Goal: Navigation & Orientation: Find specific page/section

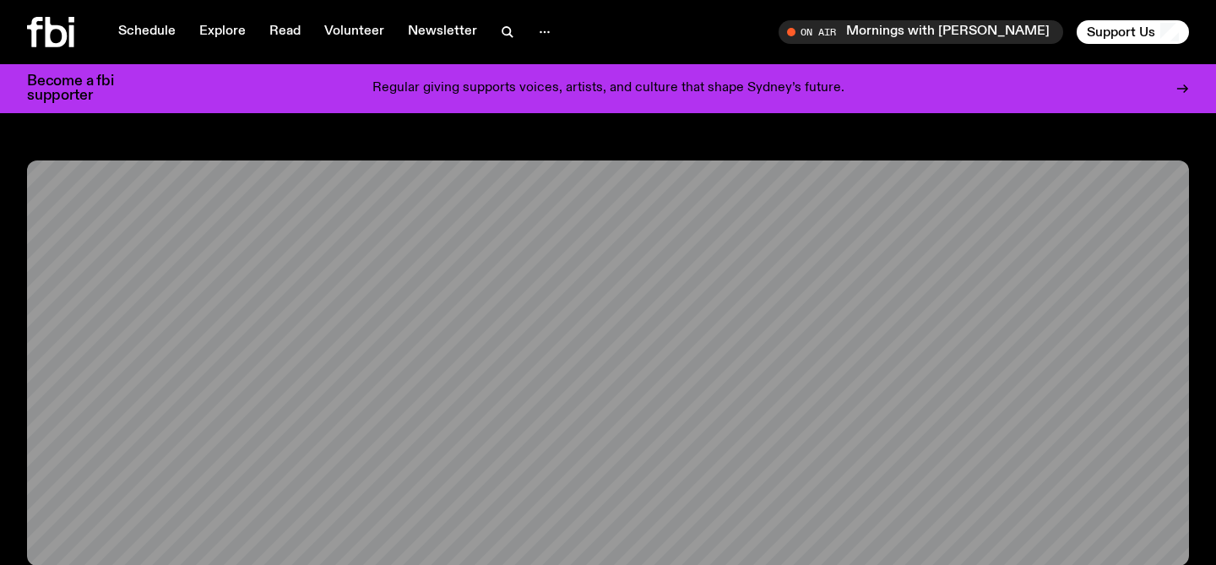
click at [52, 38] on icon at bounding box center [50, 32] width 47 height 30
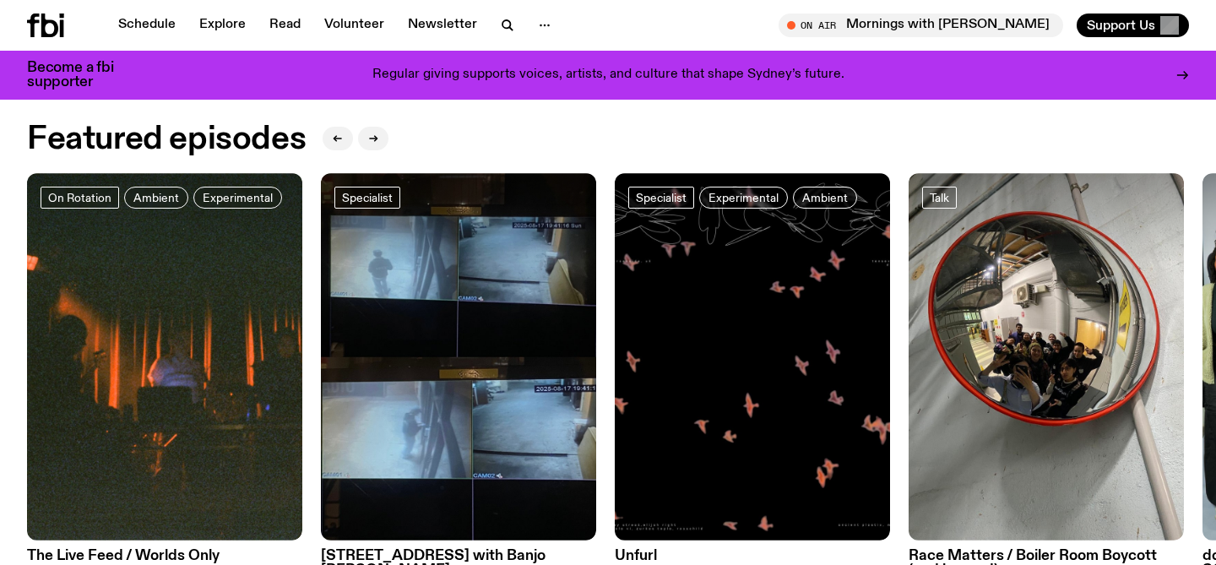
scroll to position [765, 0]
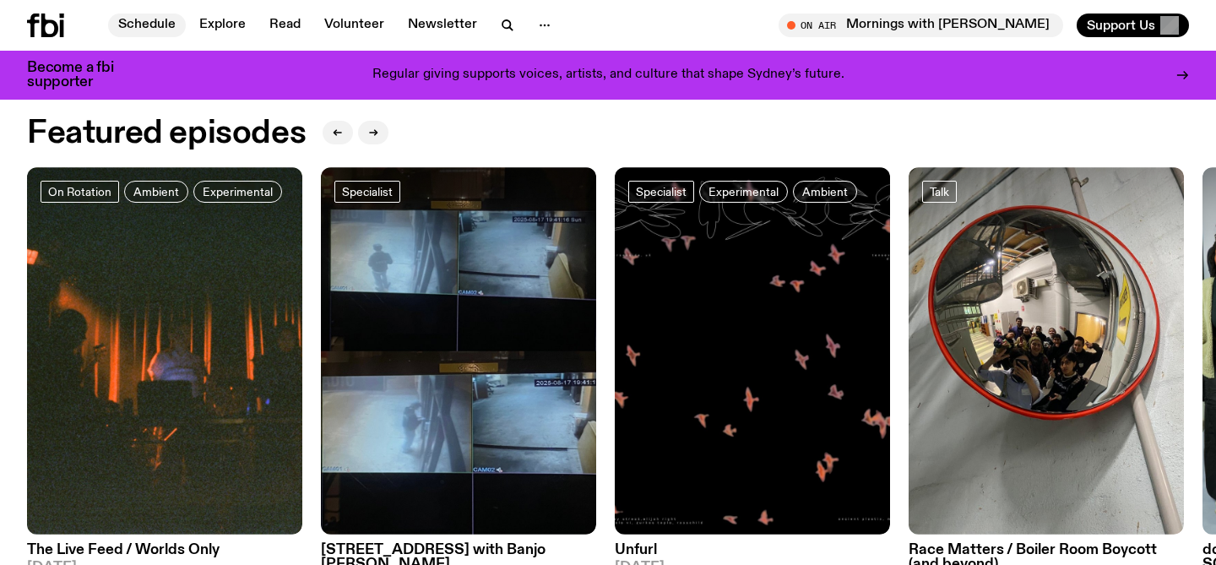
click at [143, 27] on link "Schedule" at bounding box center [147, 26] width 78 height 24
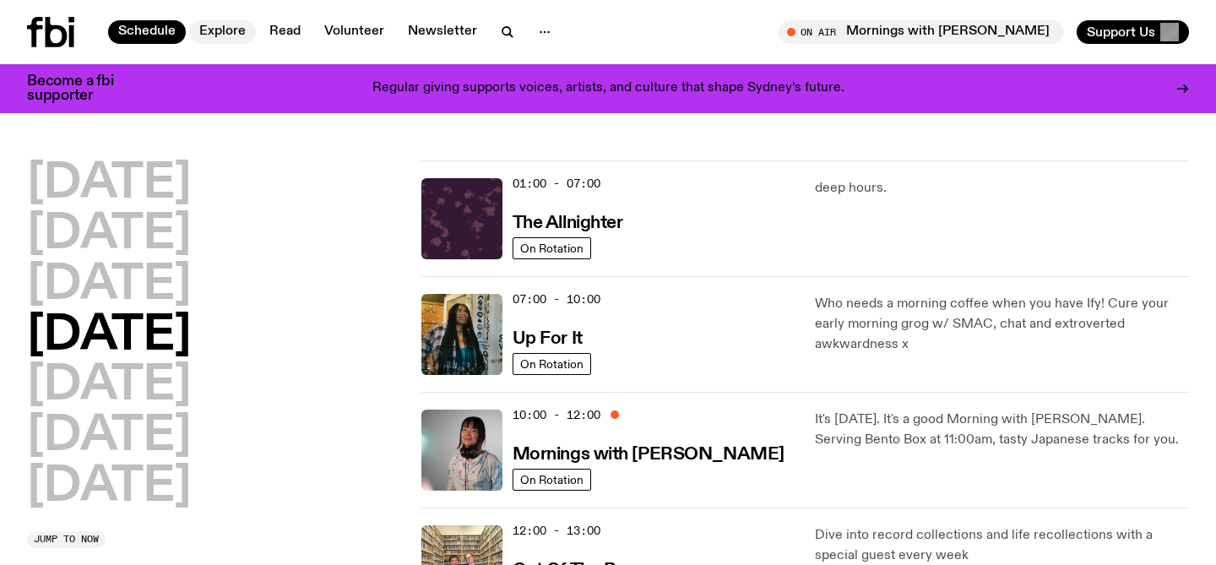
click at [225, 33] on link "Explore" at bounding box center [222, 32] width 67 height 24
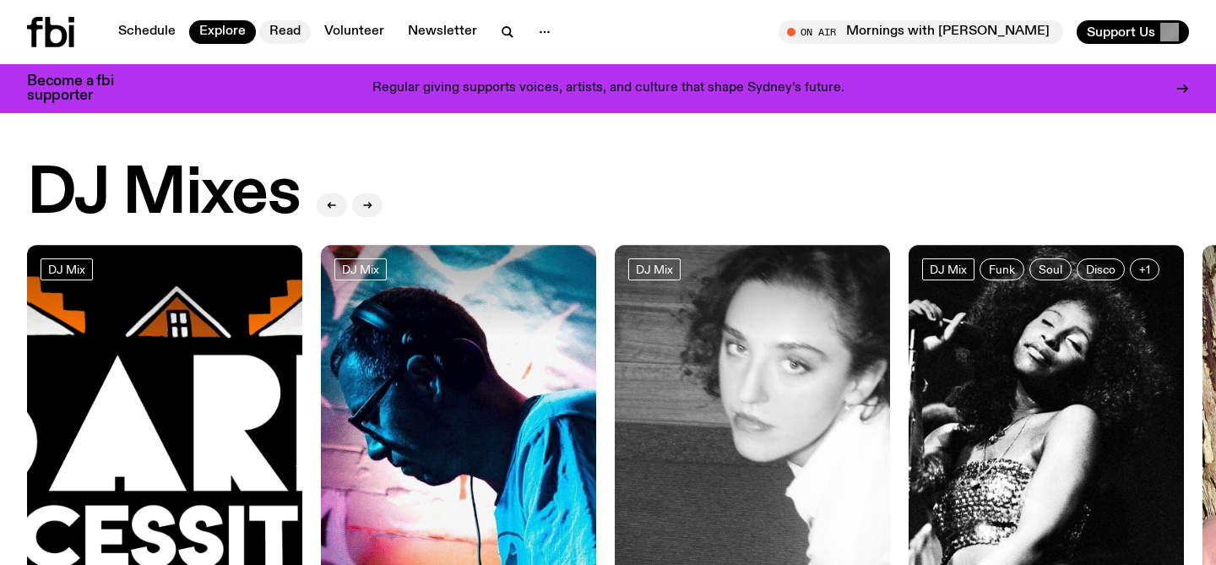
click at [268, 33] on link "Read" at bounding box center [285, 32] width 52 height 24
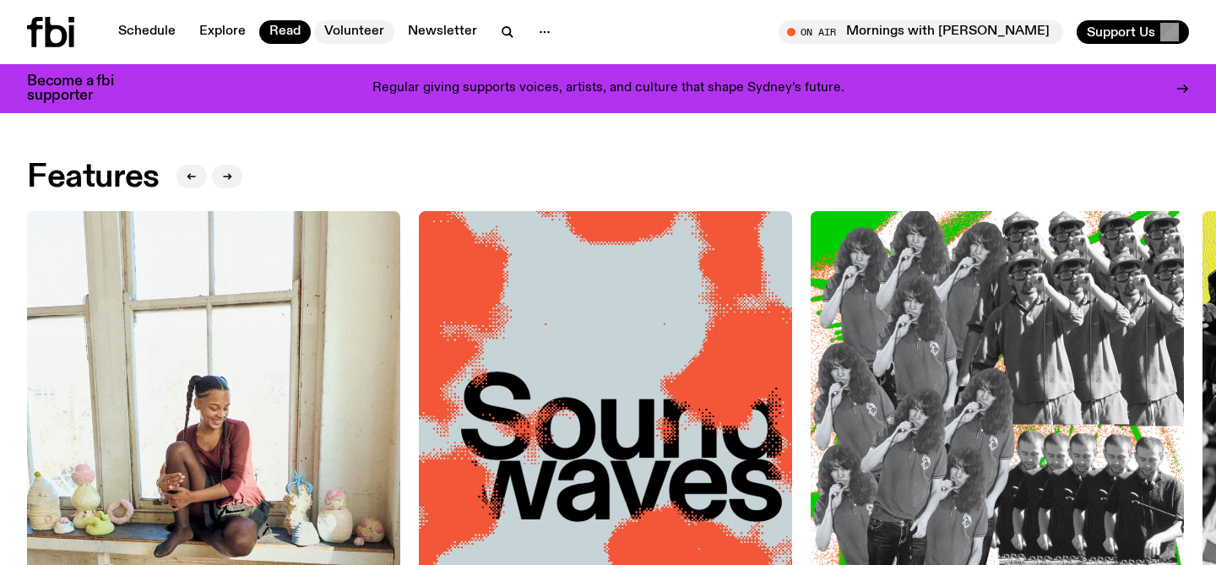
click at [335, 31] on link "Volunteer" at bounding box center [354, 32] width 80 height 24
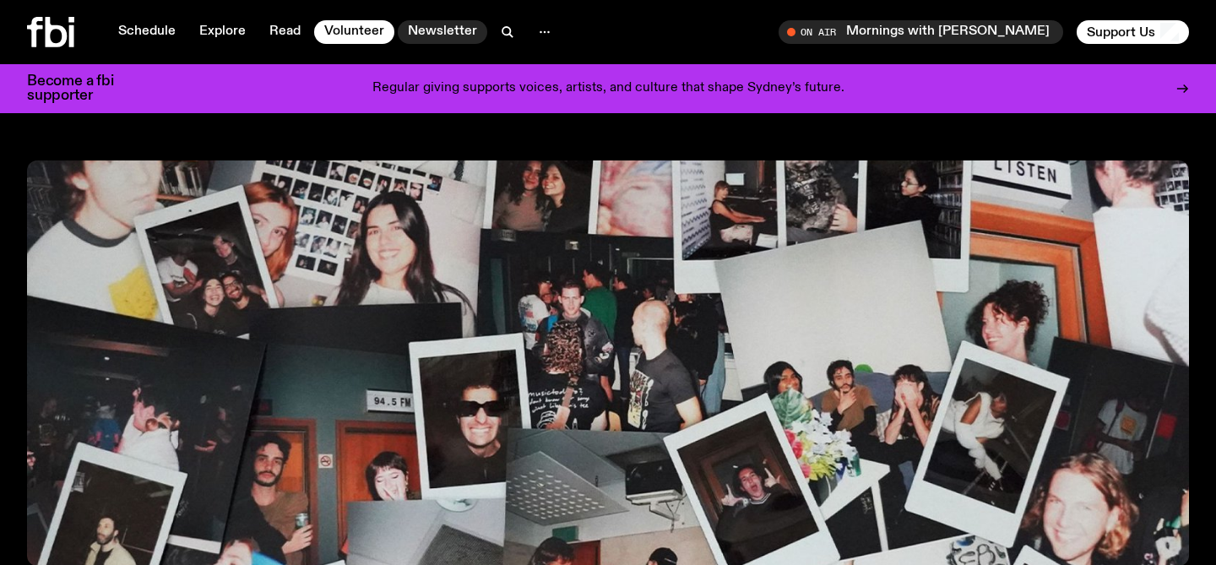
click at [443, 41] on link "Newsletter" at bounding box center [443, 32] width 90 height 24
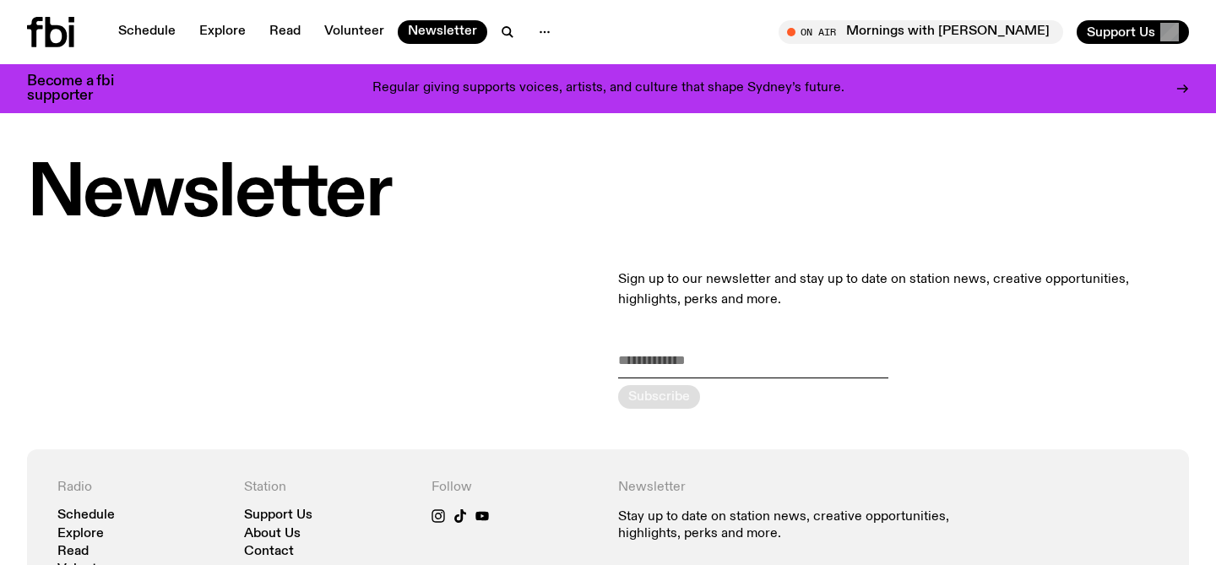
click at [70, 33] on icon at bounding box center [71, 36] width 5 height 22
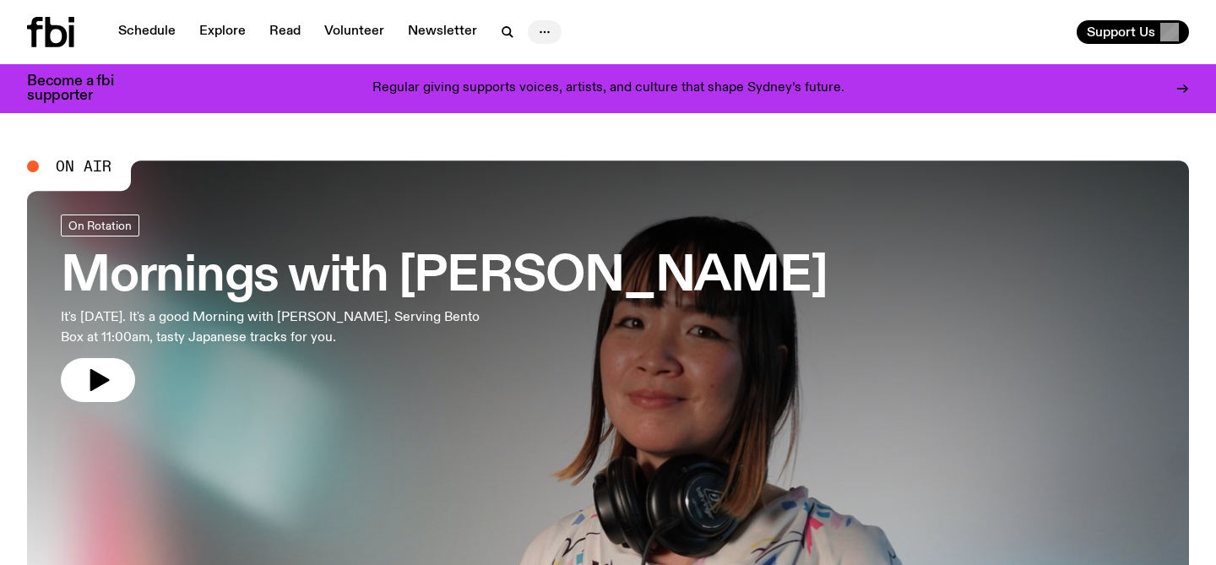
click at [539, 30] on icon "button" at bounding box center [545, 32] width 20 height 20
click at [535, 59] on link "About Us" at bounding box center [544, 68] width 84 height 24
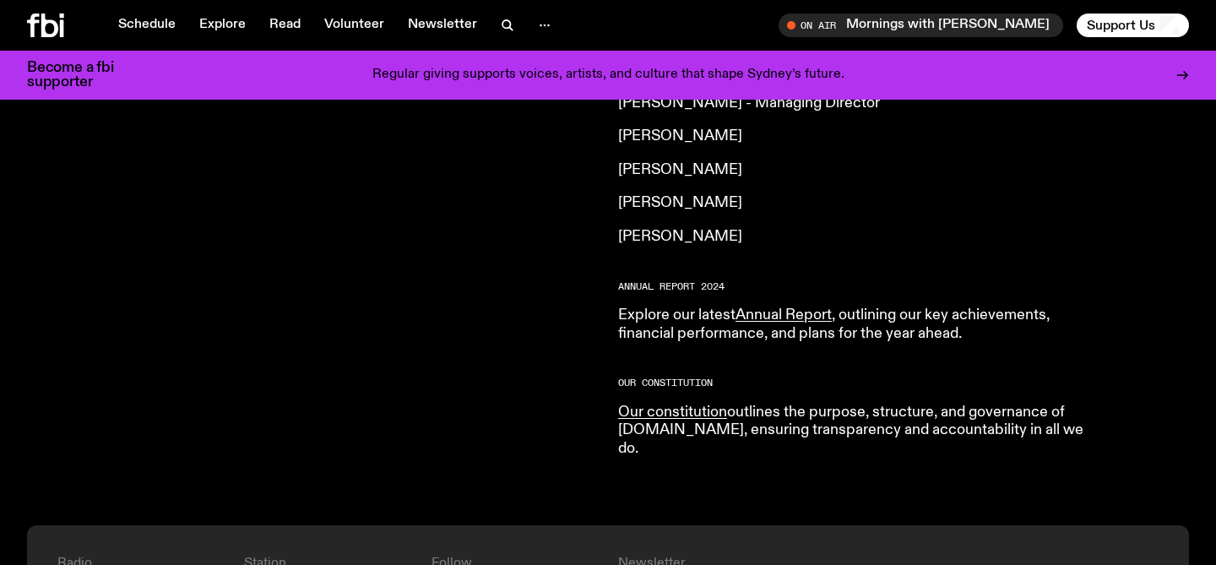
scroll to position [1540, 0]
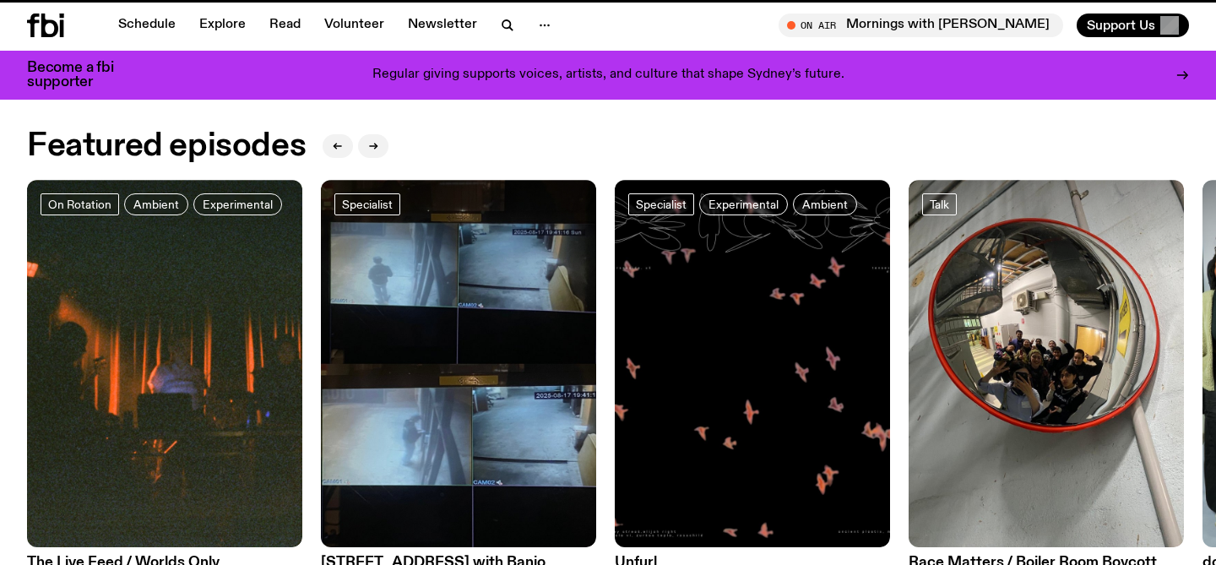
scroll to position [752, 0]
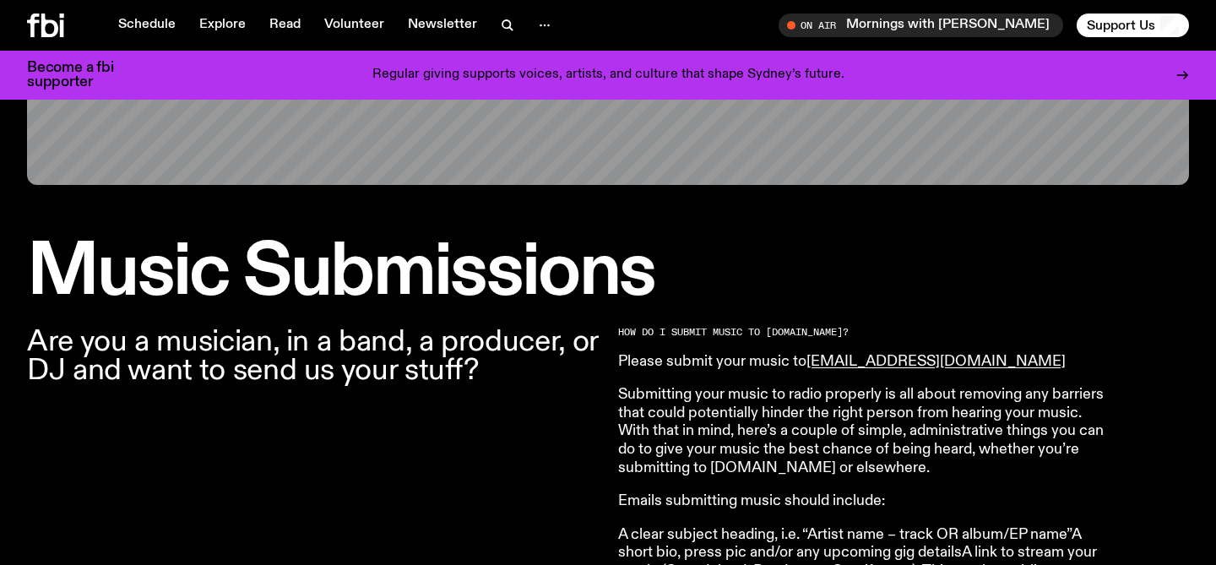
scroll to position [384, 0]
